Goal: Task Accomplishment & Management: Use online tool/utility

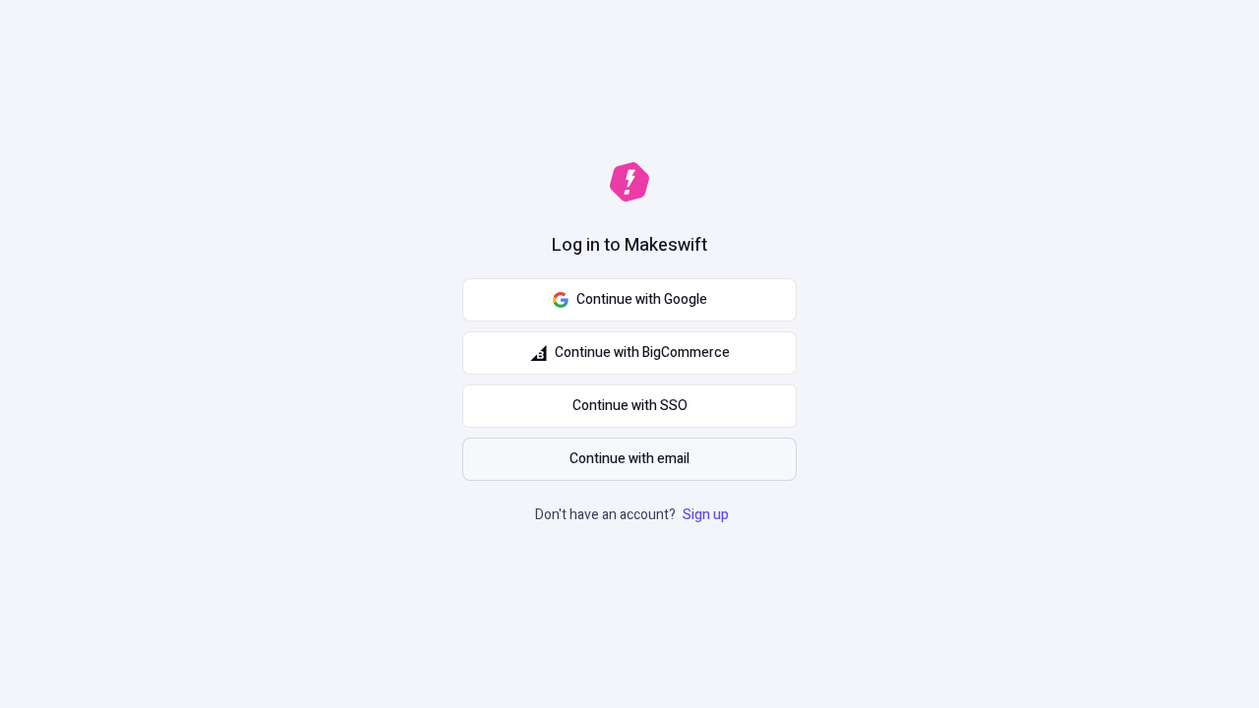
click at [630, 459] on span "Continue with email" at bounding box center [630, 460] width 120 height 22
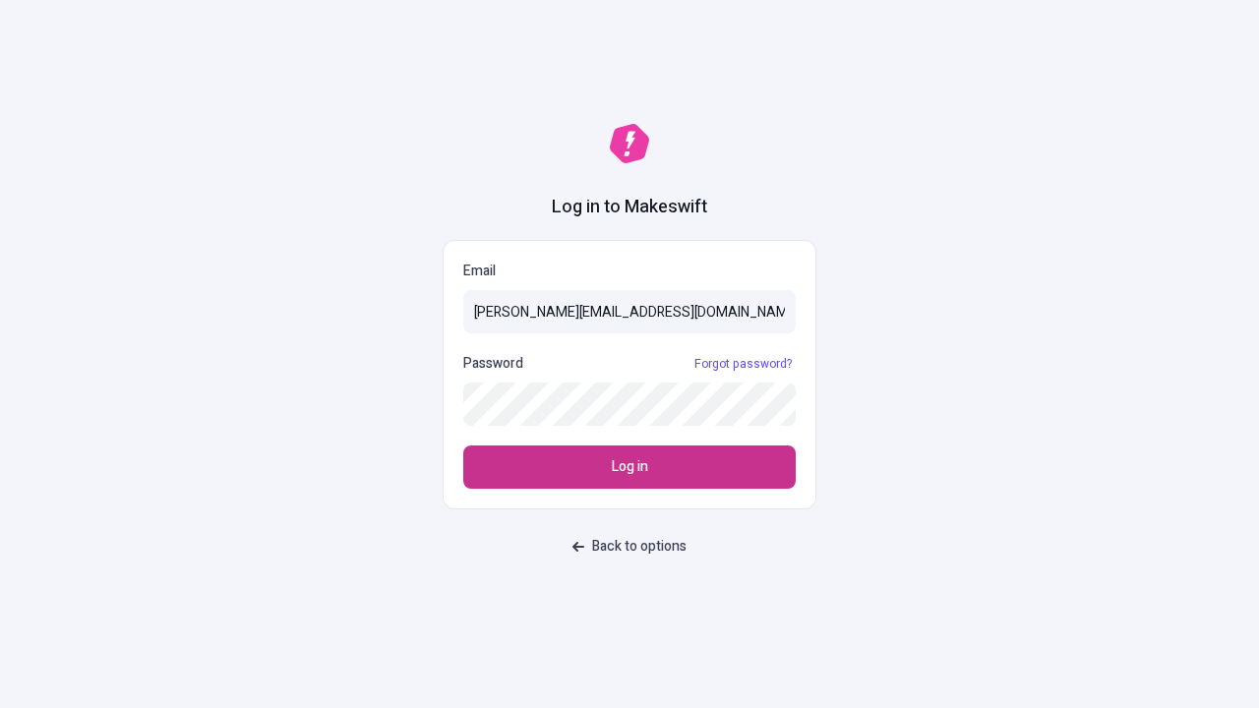
click at [630, 467] on span "Log in" at bounding box center [630, 467] width 36 height 22
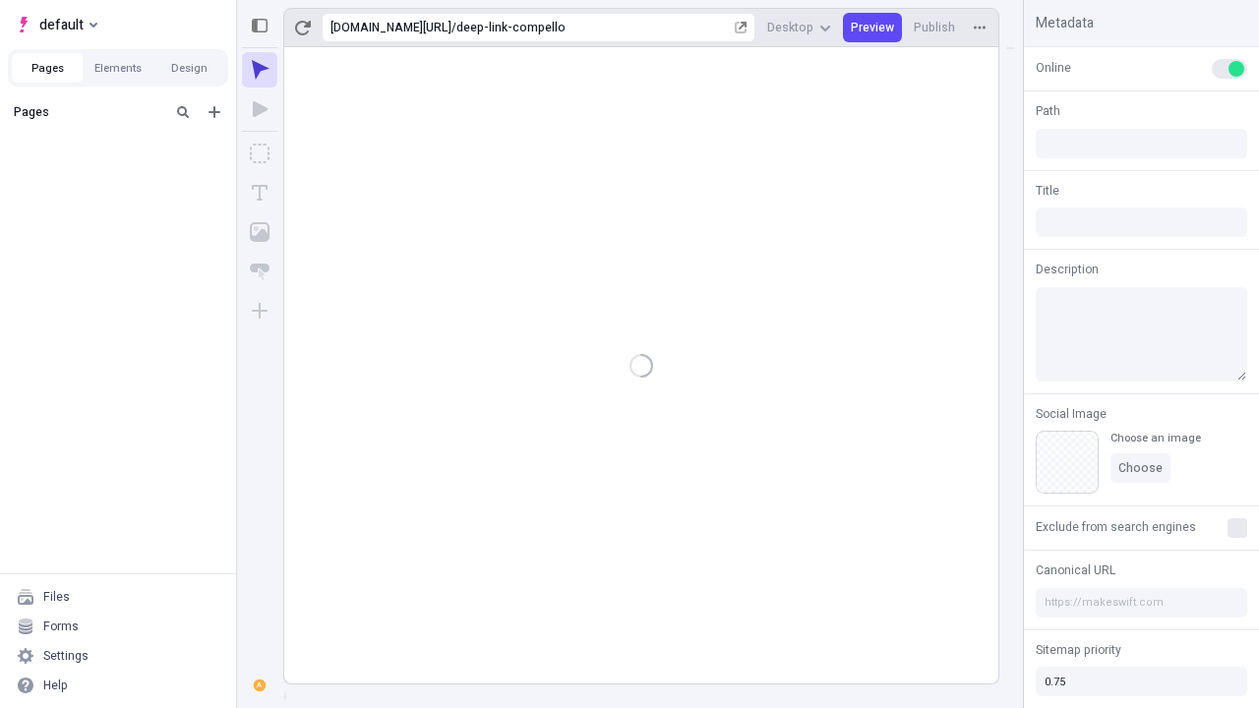
type input "/deep-link-compello"
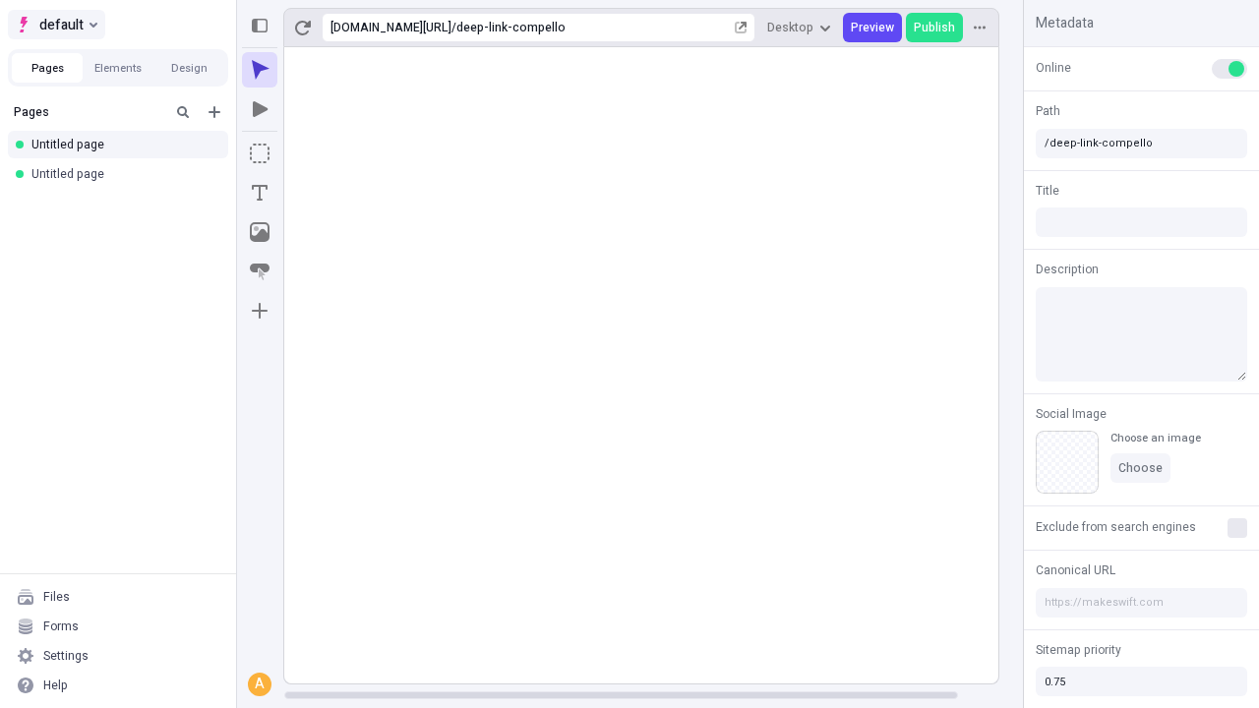
click at [55, 25] on span "default" at bounding box center [61, 25] width 44 height 24
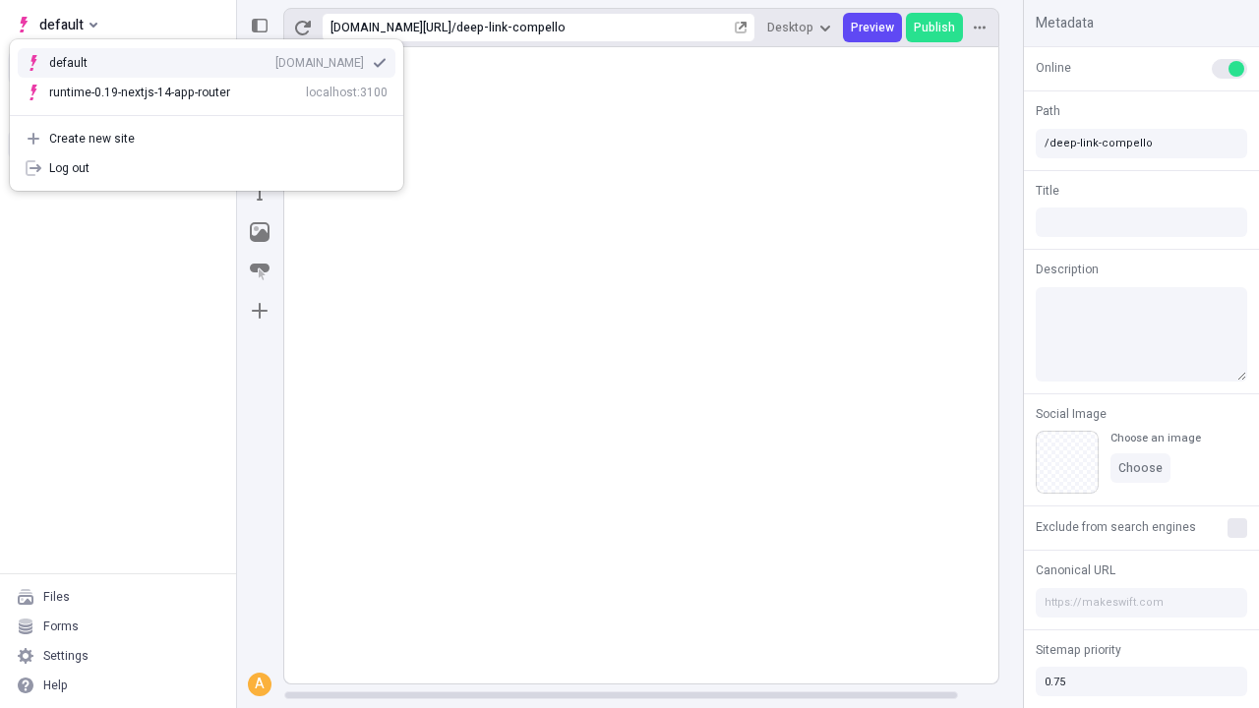
click at [275, 59] on div "qee9k4dy7d.staging.makeswift.site" at bounding box center [319, 63] width 89 height 16
click at [214, 112] on icon "Add new" at bounding box center [215, 112] width 12 height 12
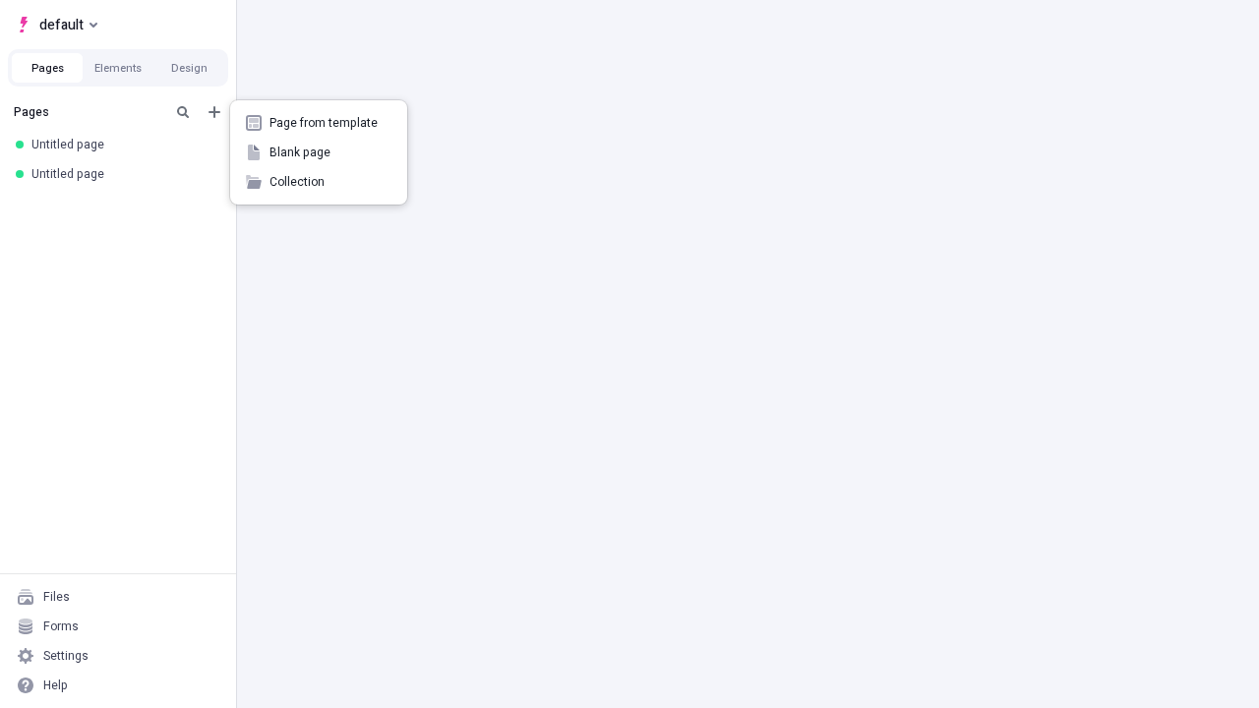
click at [319, 152] on span "Blank page" at bounding box center [331, 153] width 122 height 16
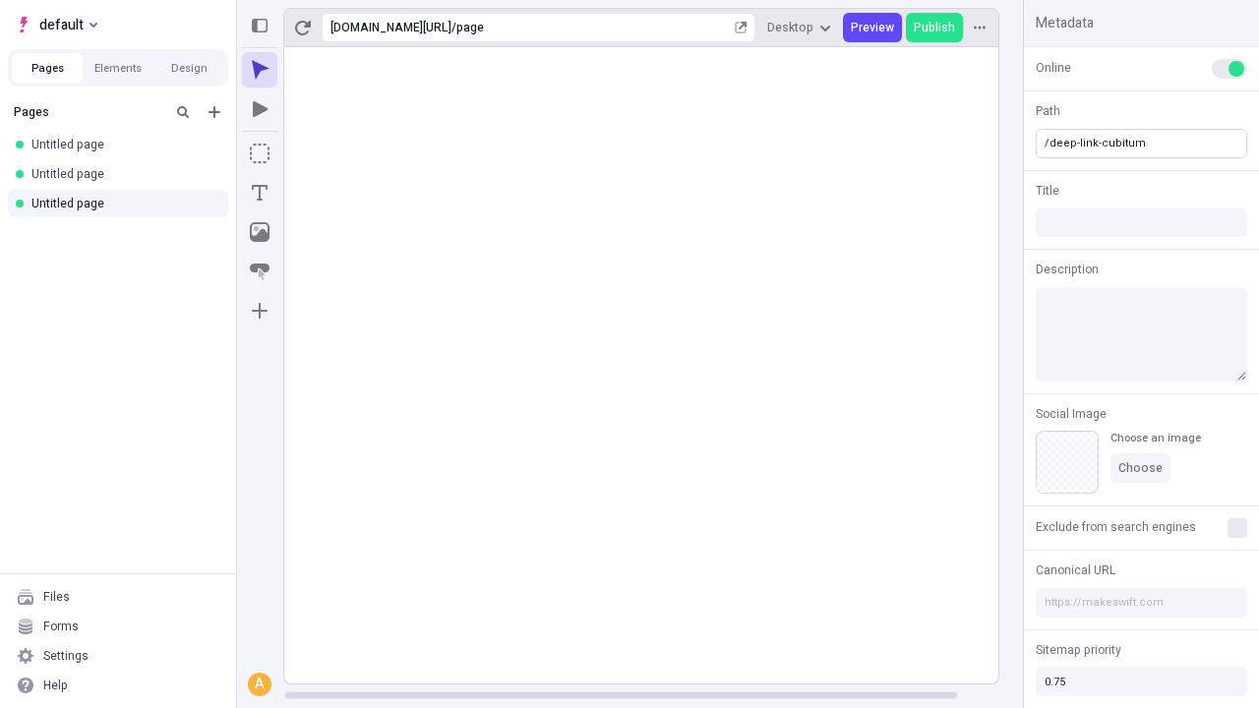
type input "/deep-link-cubitum"
